Goal: Transaction & Acquisition: Subscribe to service/newsletter

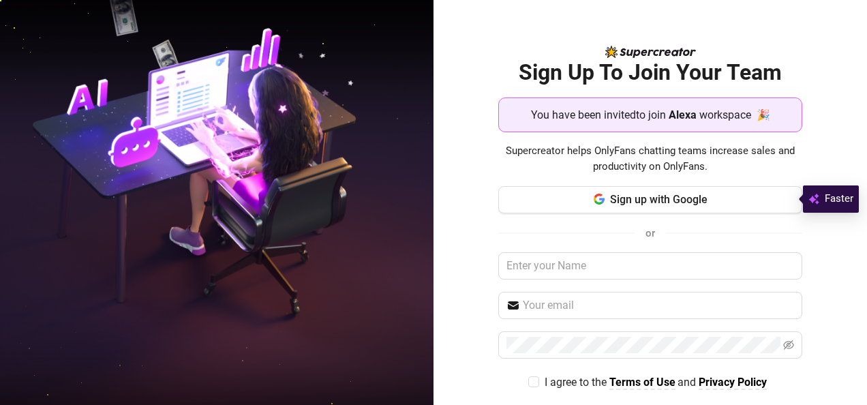
click at [473, 164] on div "Sign Up To Join Your Team You have been invited to join Alexa workspace 🎉 Super…" at bounding box center [651, 202] width 434 height 405
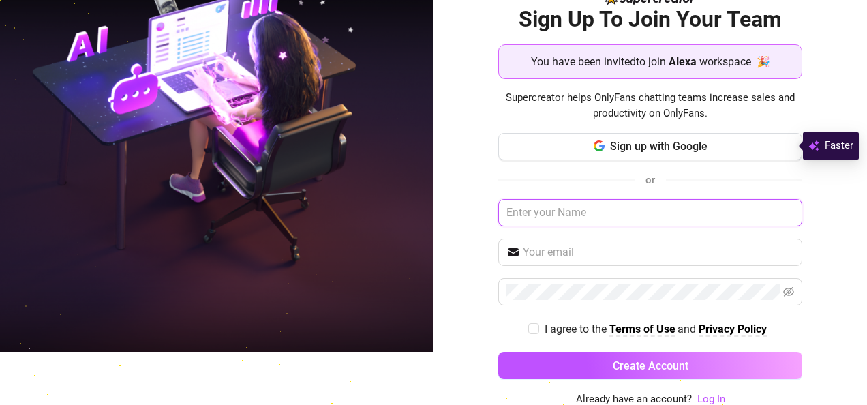
click at [524, 210] on input "text" at bounding box center [651, 212] width 305 height 27
click at [549, 211] on input "text" at bounding box center [651, 212] width 305 height 27
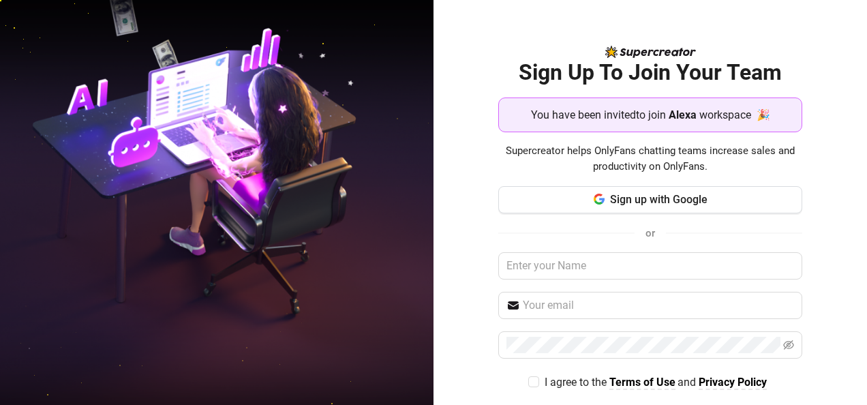
click at [543, 284] on div "Sign up with Google or I agree to the Terms of Use and Privacy Policy Create Ac…" at bounding box center [651, 315] width 305 height 259
click at [543, 278] on input "text" at bounding box center [651, 265] width 305 height 27
click at [576, 195] on button "Sign up with Google" at bounding box center [651, 199] width 305 height 27
click at [595, 194] on icon "button" at bounding box center [599, 199] width 11 height 11
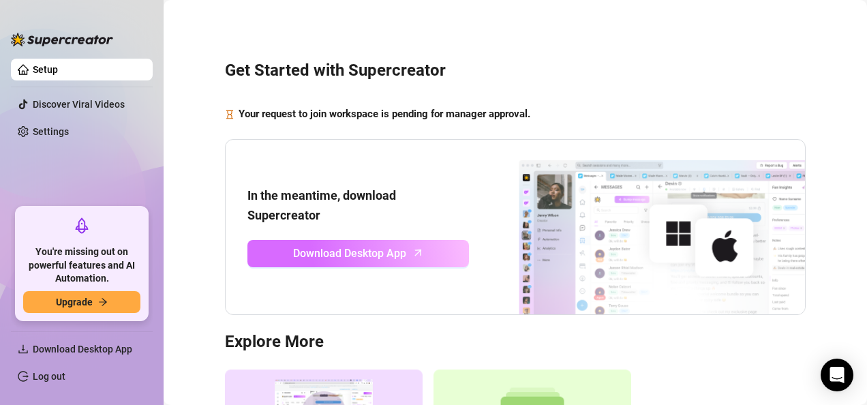
click at [321, 252] on span "Download Desktop App" at bounding box center [349, 253] width 113 height 17
